Goal: Information Seeking & Learning: Understand process/instructions

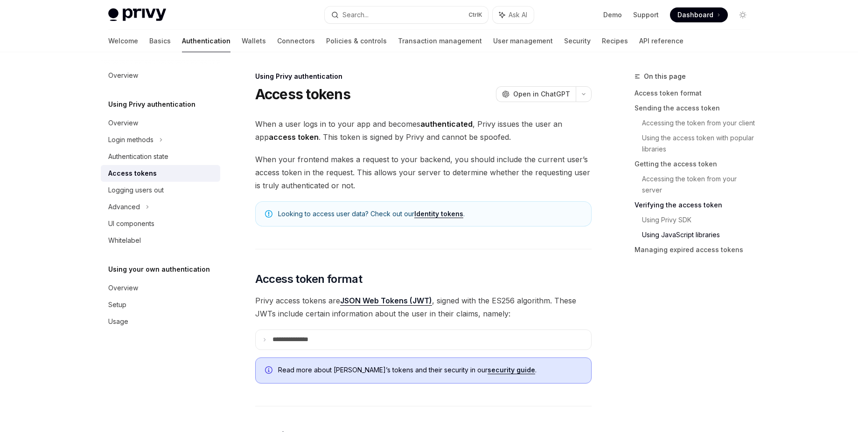
scroll to position [2058, 0]
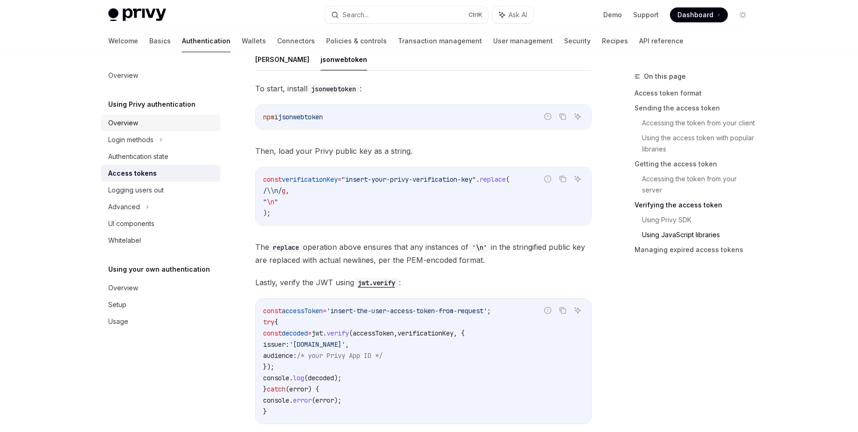
click at [124, 122] on div "Overview" at bounding box center [123, 123] width 30 height 11
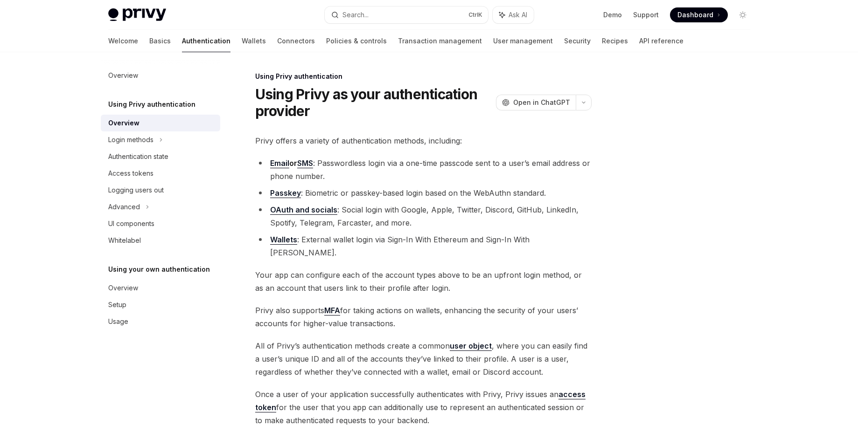
scroll to position [76, 0]
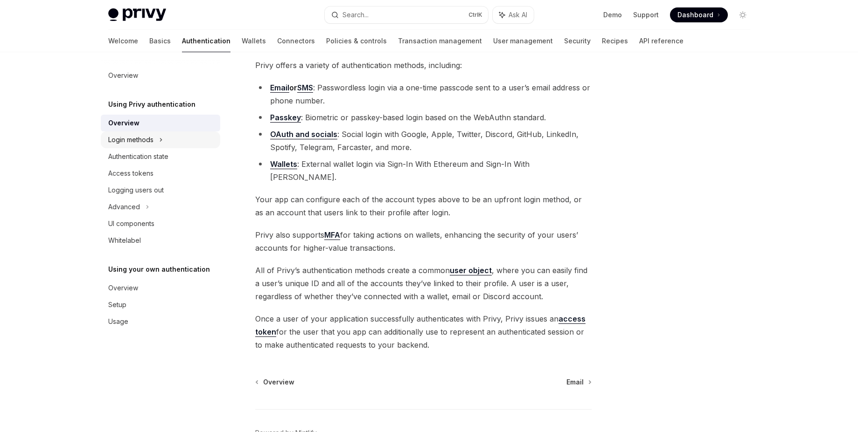
click at [154, 140] on div "Login methods" at bounding box center [160, 140] width 119 height 17
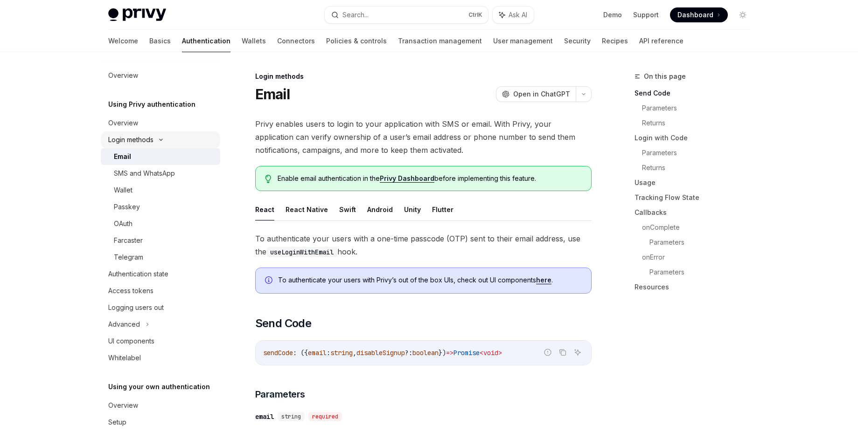
click at [132, 143] on div "Login methods" at bounding box center [130, 139] width 45 height 11
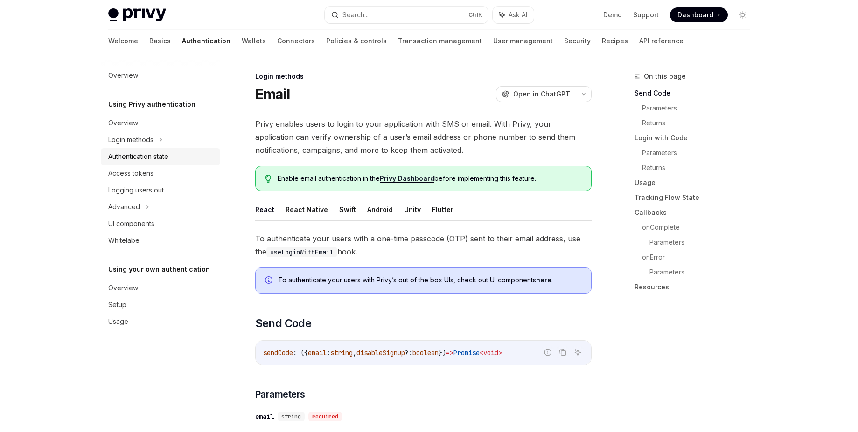
click at [120, 155] on div "Authentication state" at bounding box center [138, 156] width 60 height 11
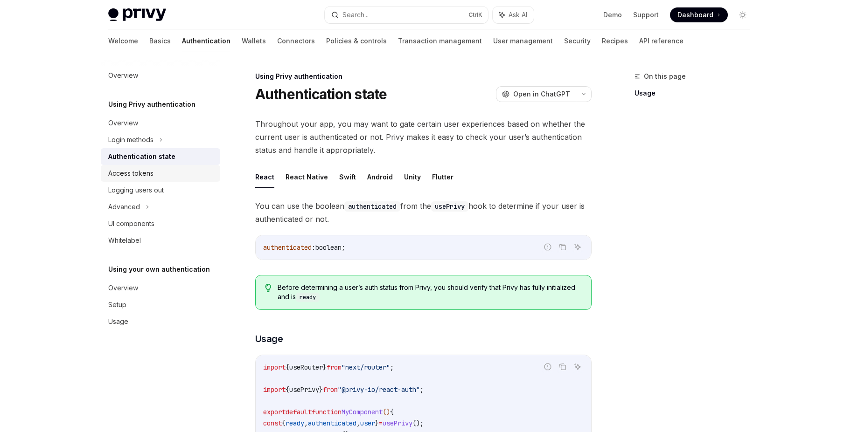
click at [136, 173] on div "Access tokens" at bounding box center [130, 173] width 45 height 11
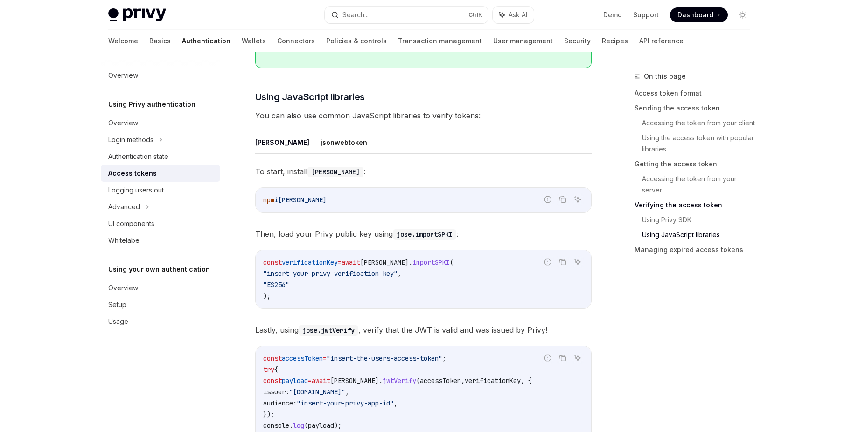
scroll to position [1931, 0]
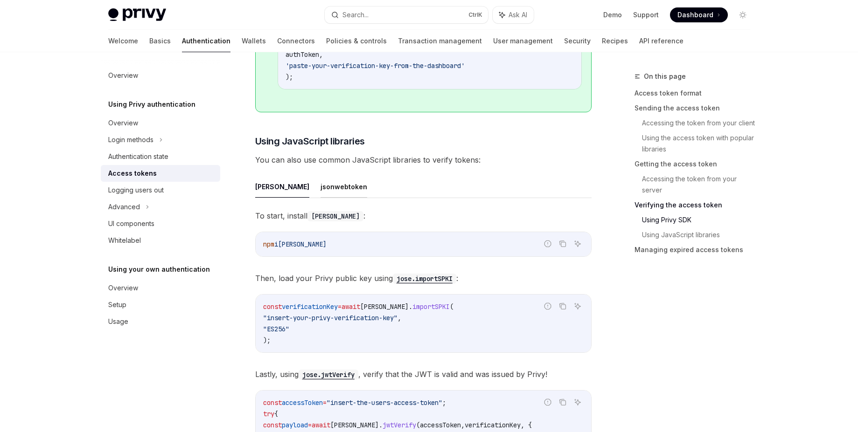
click at [320, 194] on button "jsonwebtoken" at bounding box center [343, 187] width 47 height 22
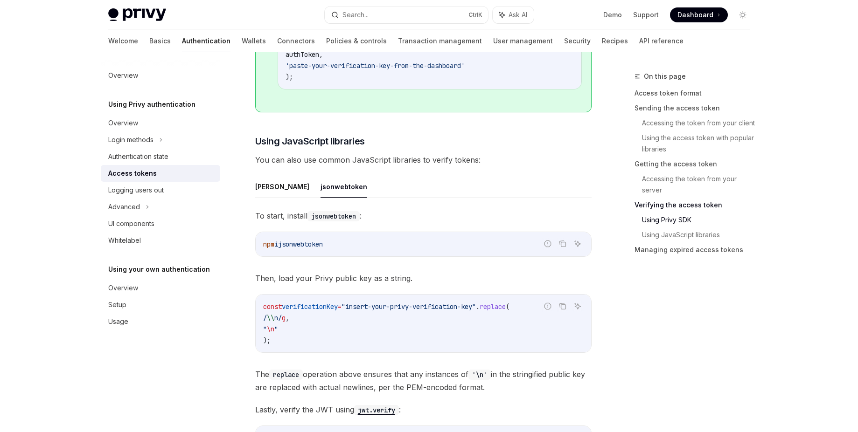
scroll to position [1993, 0]
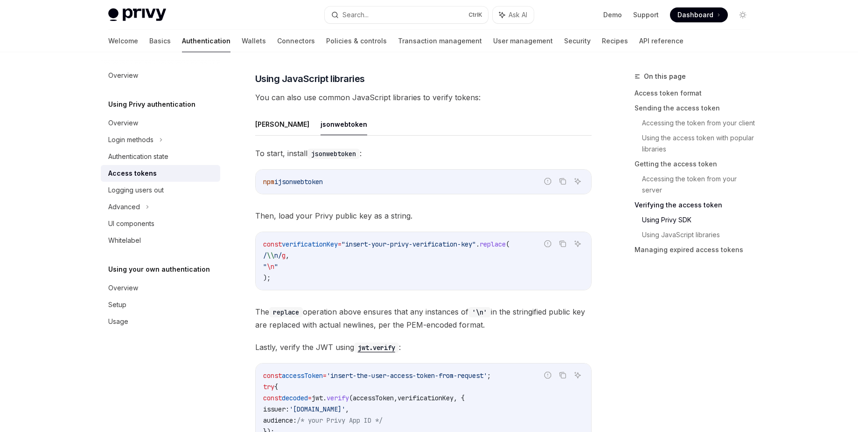
click at [300, 243] on span "verificationKey" at bounding box center [310, 244] width 56 height 8
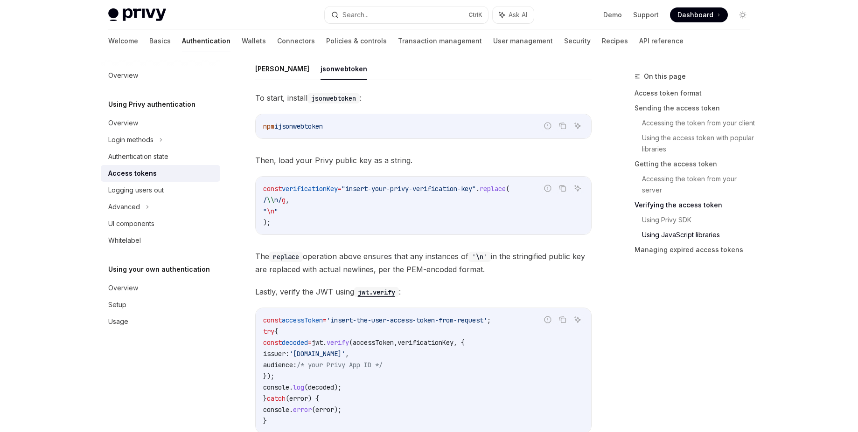
scroll to position [2051, 0]
drag, startPoint x: 499, startPoint y: 187, endPoint x: 518, endPoint y: 219, distance: 36.4
click at [518, 219] on code "const verificationKey = "insert-your-privy-verification-key" . replace ( / \\ n…" at bounding box center [423, 203] width 320 height 45
copy code ". replace ( / \\ n/ g , " \n " )"
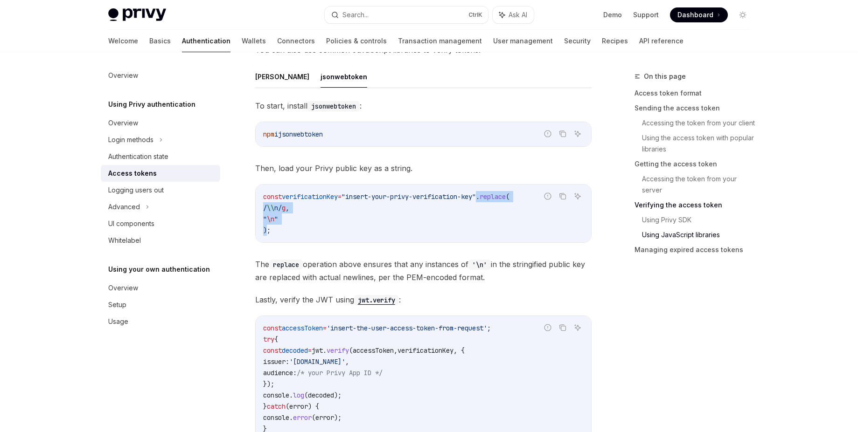
scroll to position [2029, 0]
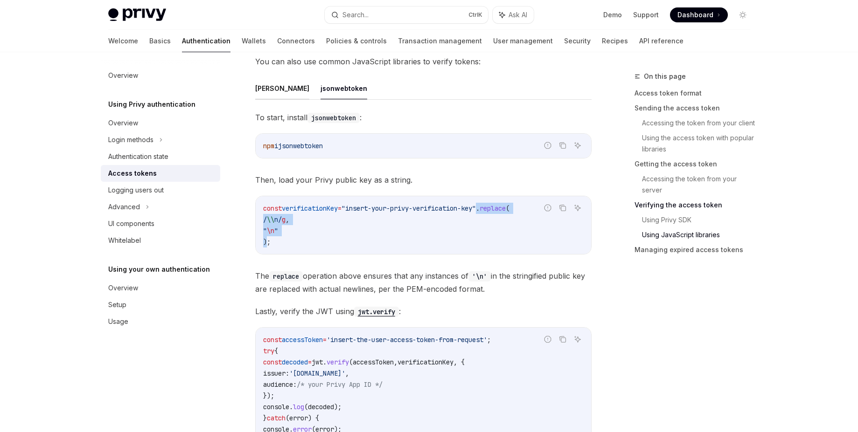
click at [255, 90] on button "[PERSON_NAME]" at bounding box center [282, 88] width 54 height 22
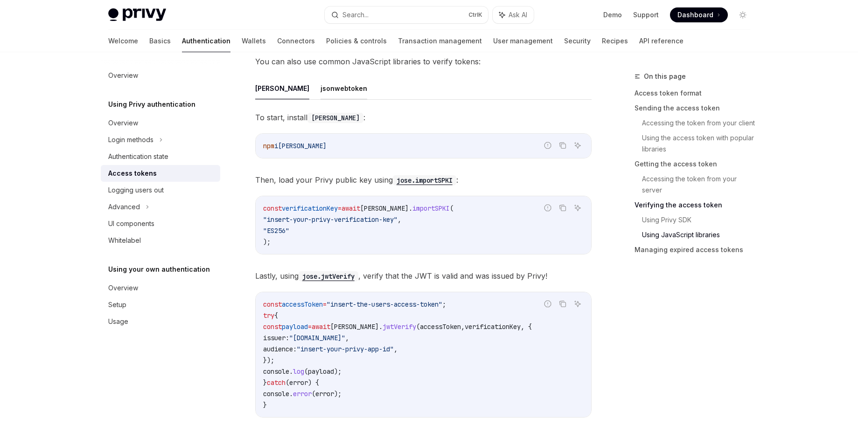
click at [320, 86] on button "jsonwebtoken" at bounding box center [343, 88] width 47 height 22
type textarea "*"
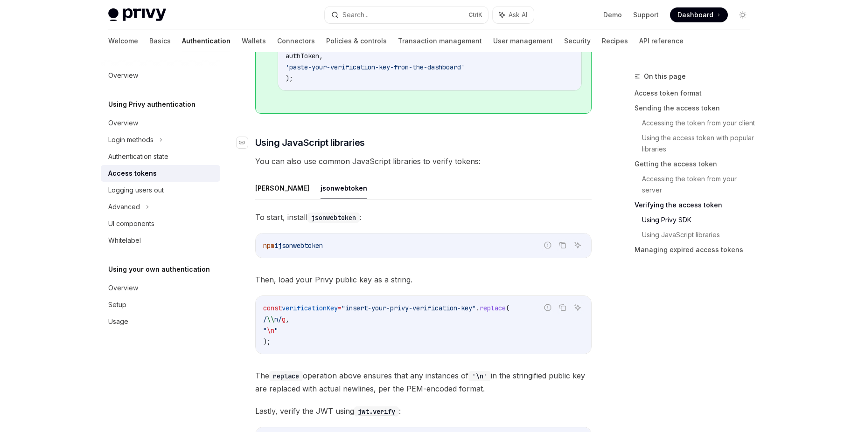
scroll to position [1948, 0]
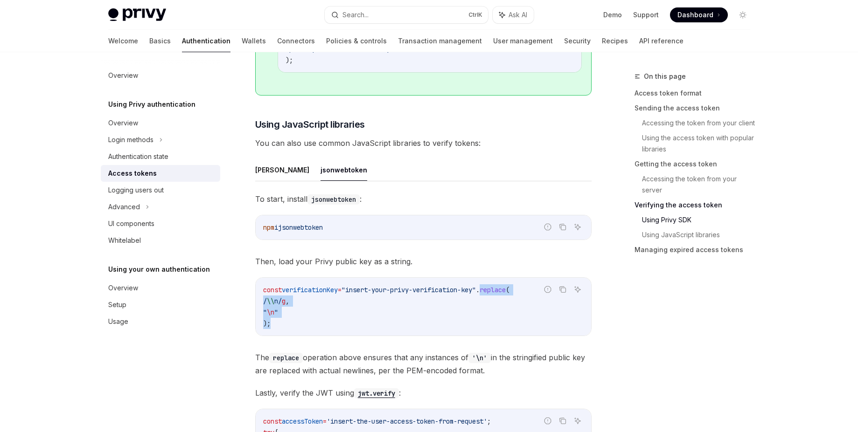
drag, startPoint x: 500, startPoint y: 291, endPoint x: 492, endPoint y: 316, distance: 26.5
click at [494, 321] on code "const verificationKey = "insert-your-privy-verification-key" . replace ( / \\ n…" at bounding box center [423, 306] width 320 height 45
copy code "replace ( / \\ n/ g , " \n " )"
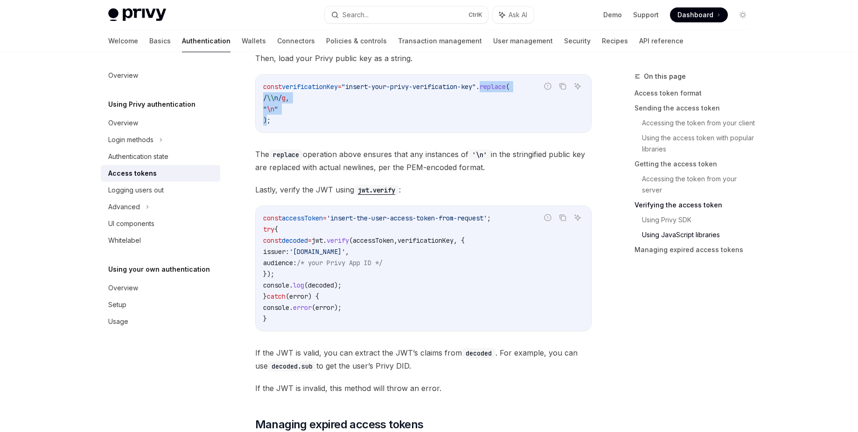
scroll to position [2152, 0]
click at [323, 237] on span "jwt" at bounding box center [317, 239] width 11 height 8
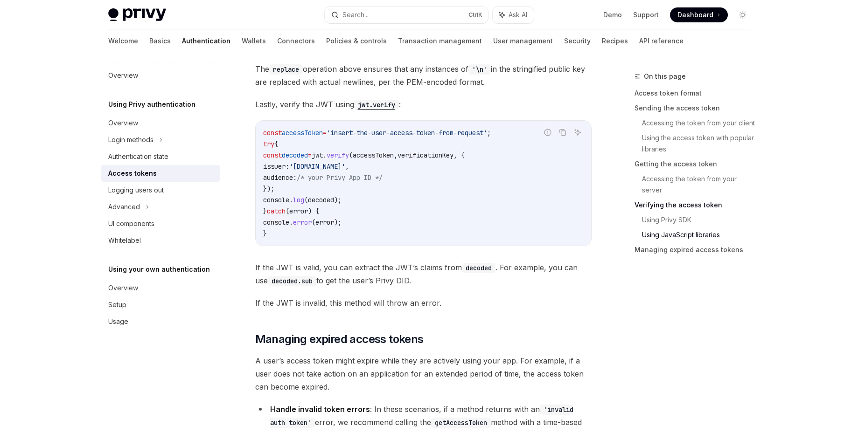
scroll to position [2238, 0]
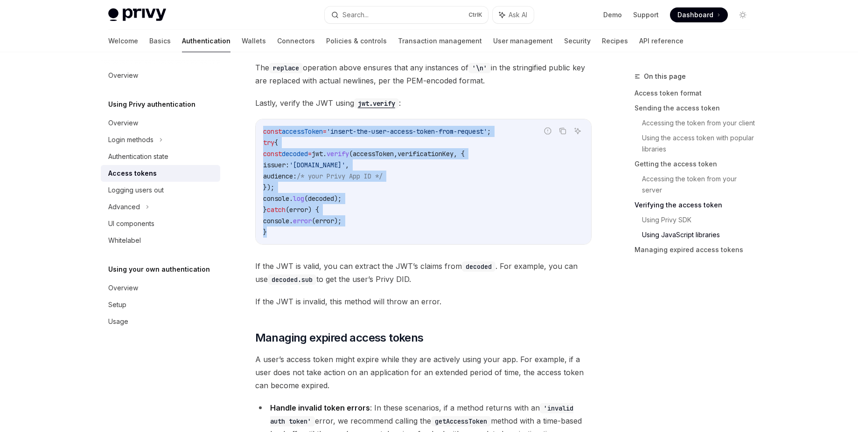
drag, startPoint x: 290, startPoint y: 243, endPoint x: 257, endPoint y: 128, distance: 119.9
click at [257, 128] on div "const accessToken = 'insert-the-user-access-token-from-request' ; try { const d…" at bounding box center [423, 181] width 335 height 125
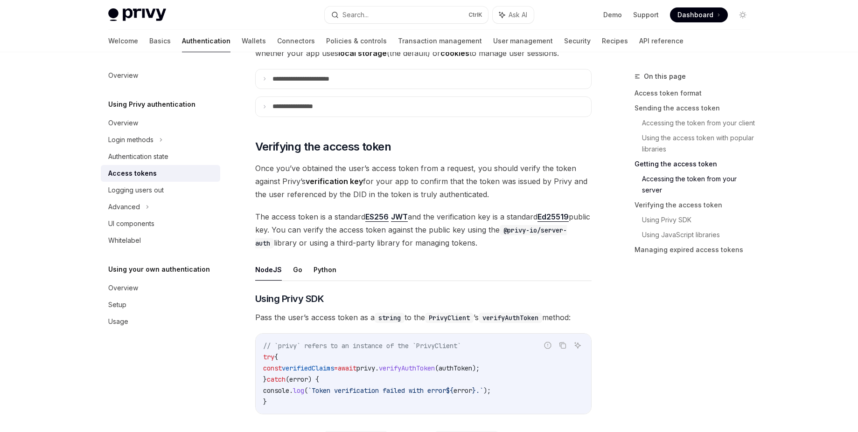
scroll to position [1254, 0]
